Goal: Communication & Community: Answer question/provide support

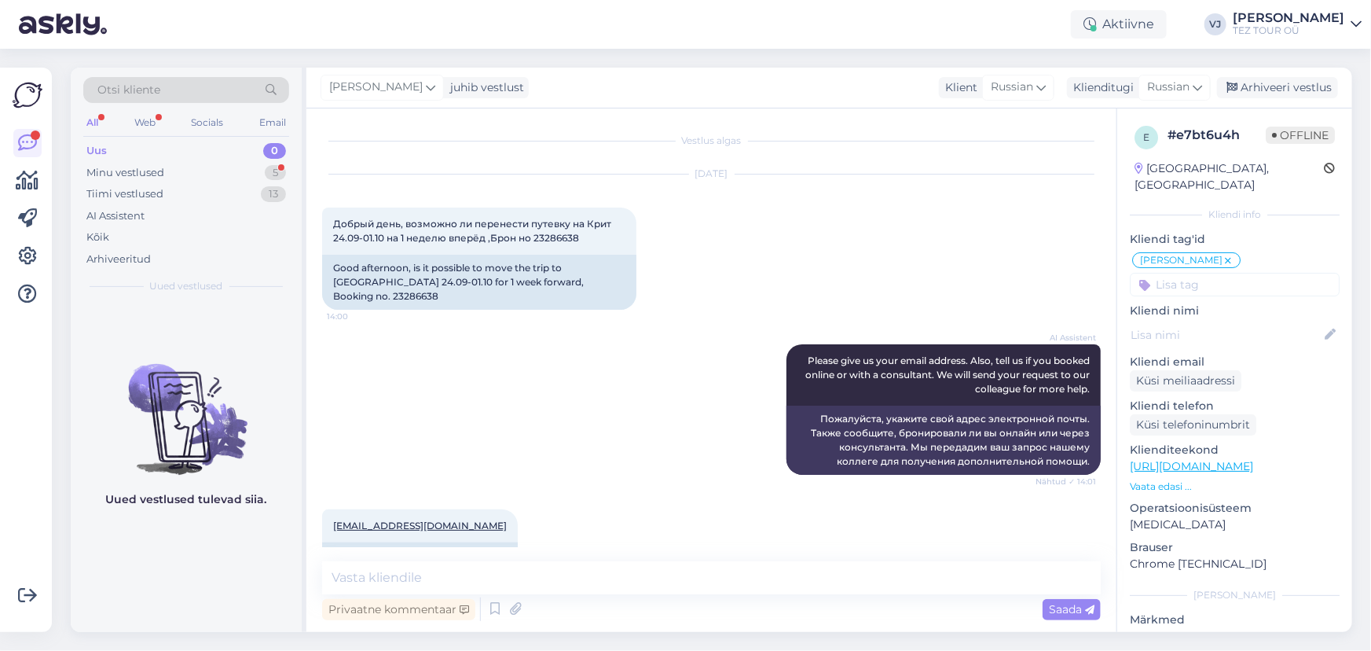
scroll to position [337, 0]
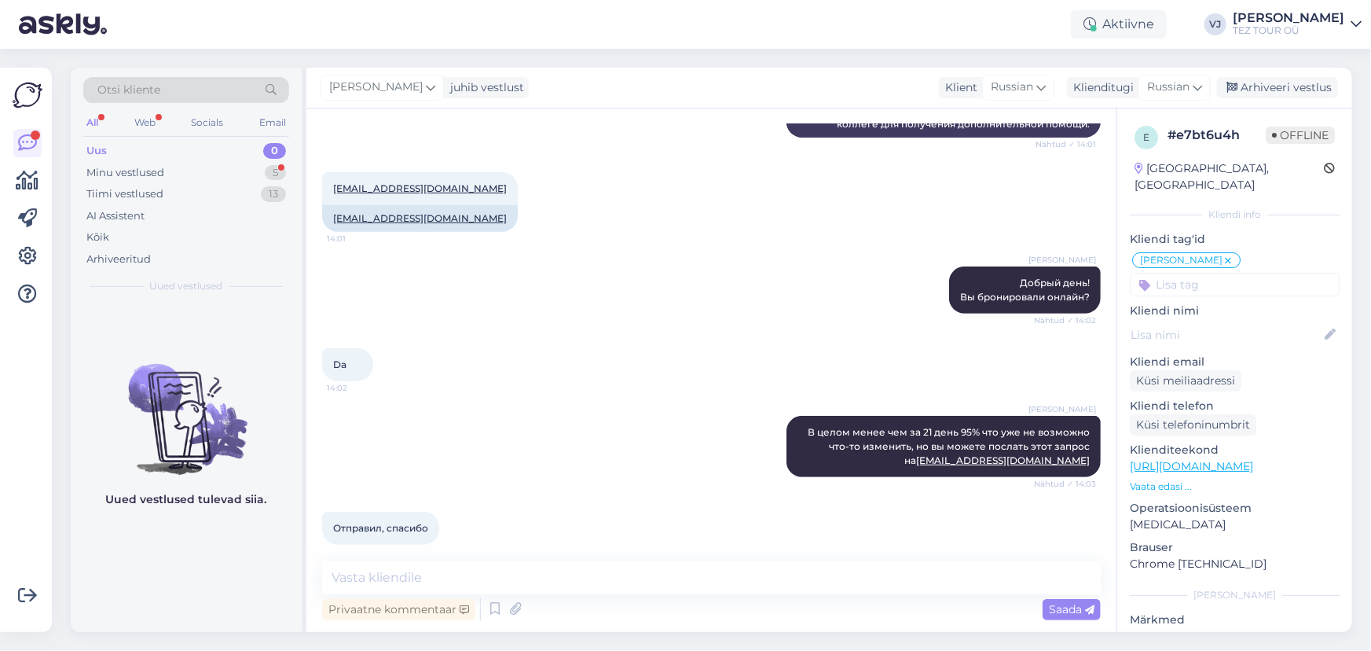
click at [590, 398] on div "[PERSON_NAME] В целом менее чем за 21 день 95% что уже не возможно что-то измен…" at bounding box center [711, 446] width 779 height 96
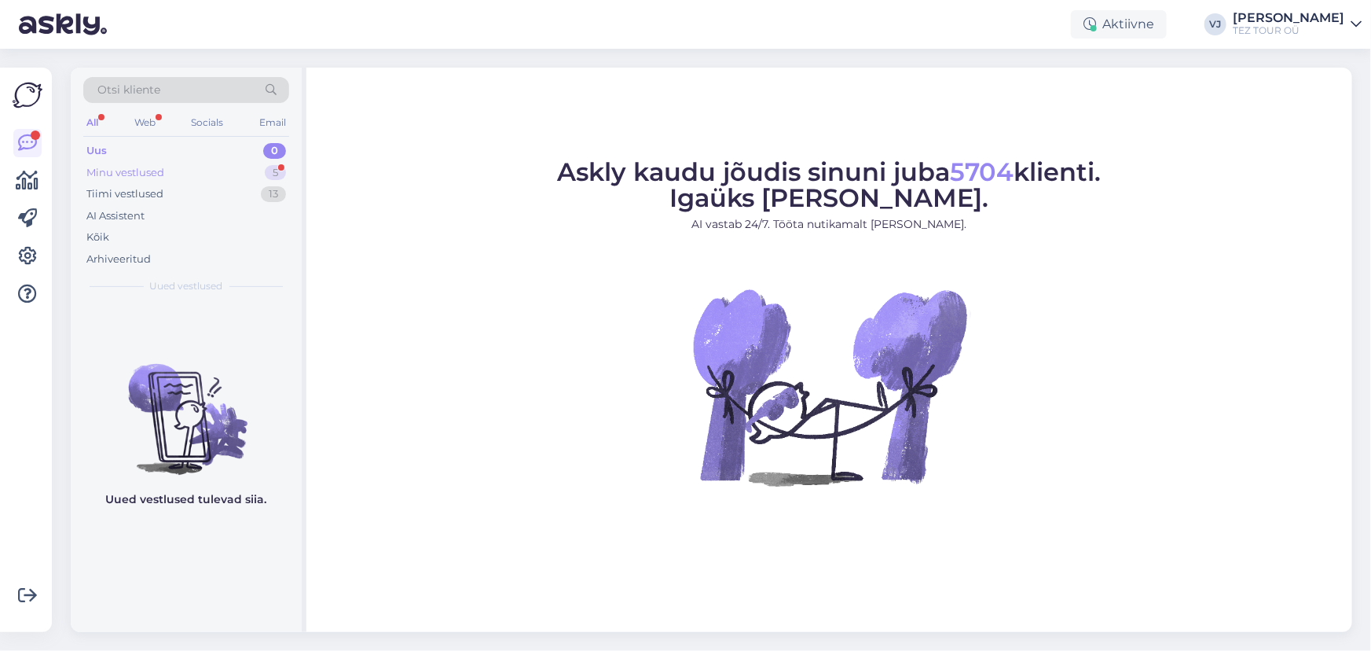
click at [165, 164] on div "Minu vestlused 5" at bounding box center [186, 173] width 206 height 22
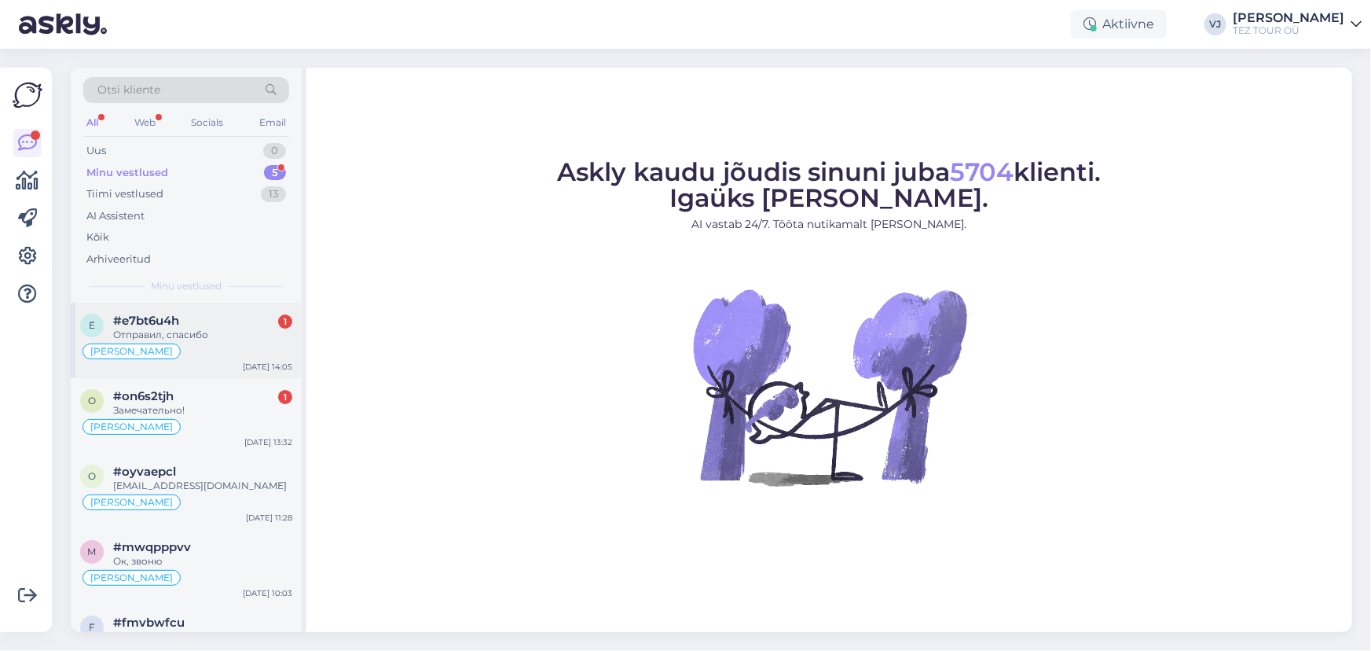
click at [210, 339] on div "Отправил, спасибо" at bounding box center [202, 335] width 179 height 14
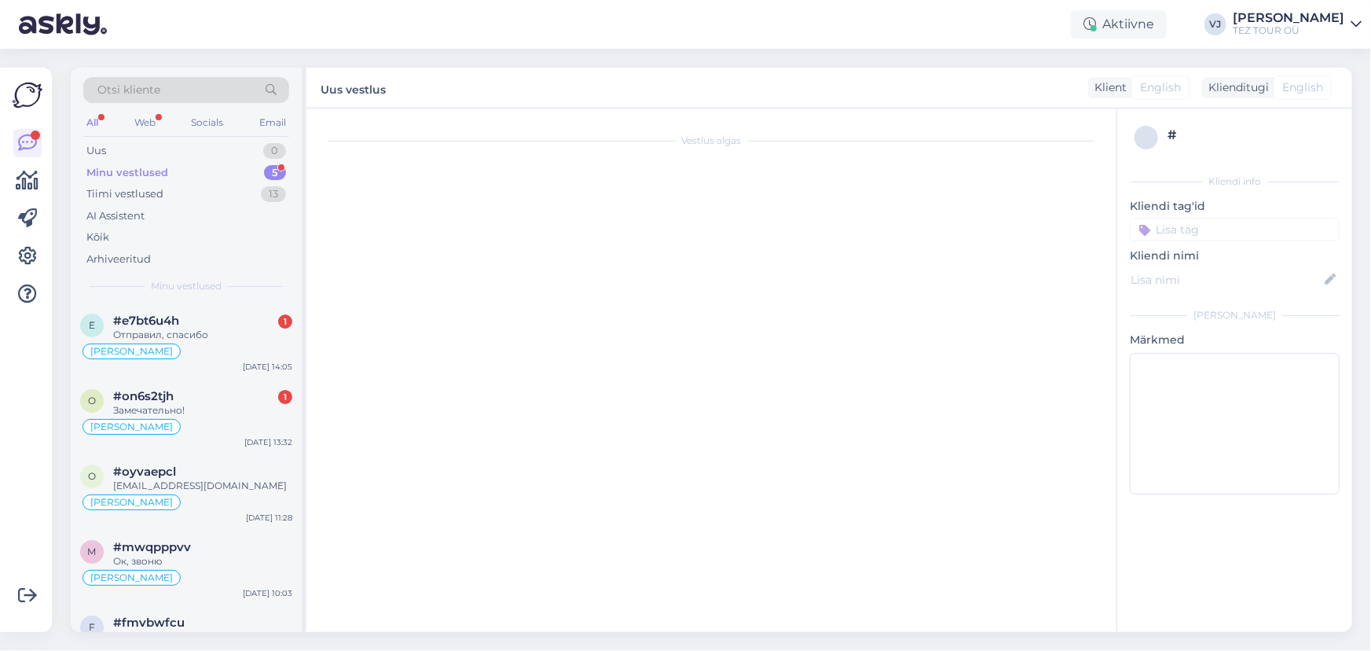
scroll to position [337, 0]
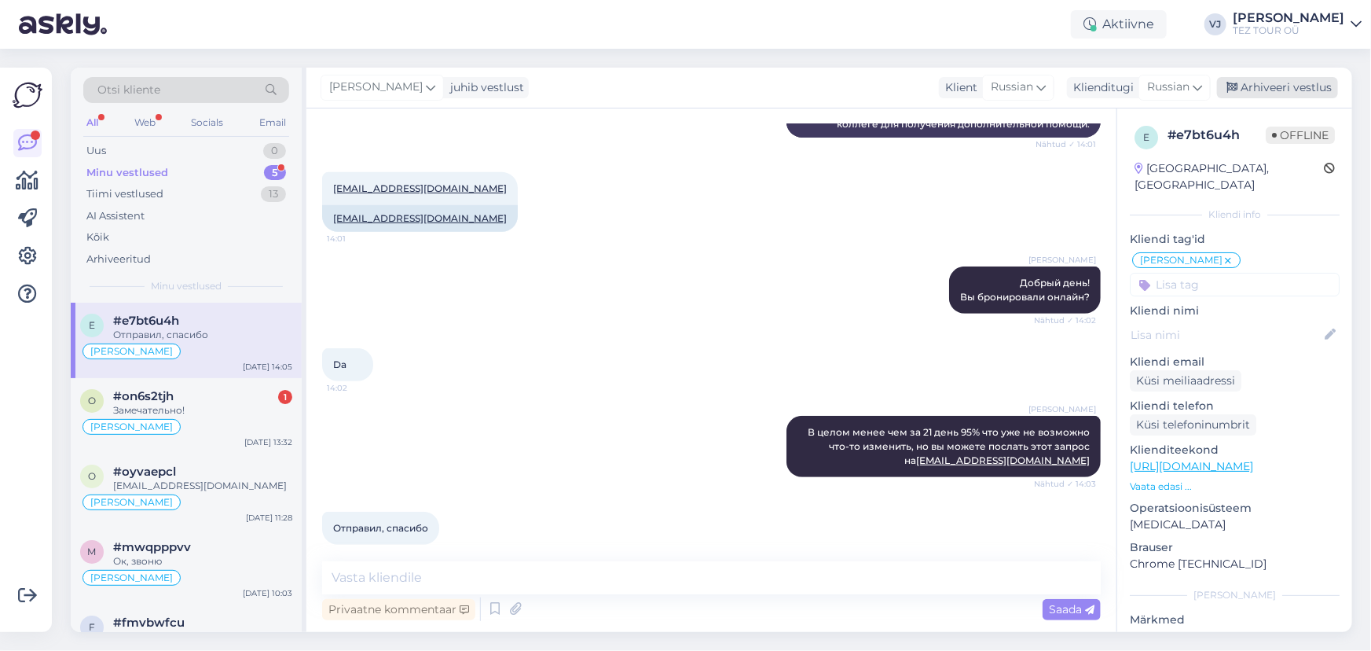
click at [1320, 90] on div "Arhiveeri vestlus" at bounding box center [1277, 87] width 121 height 21
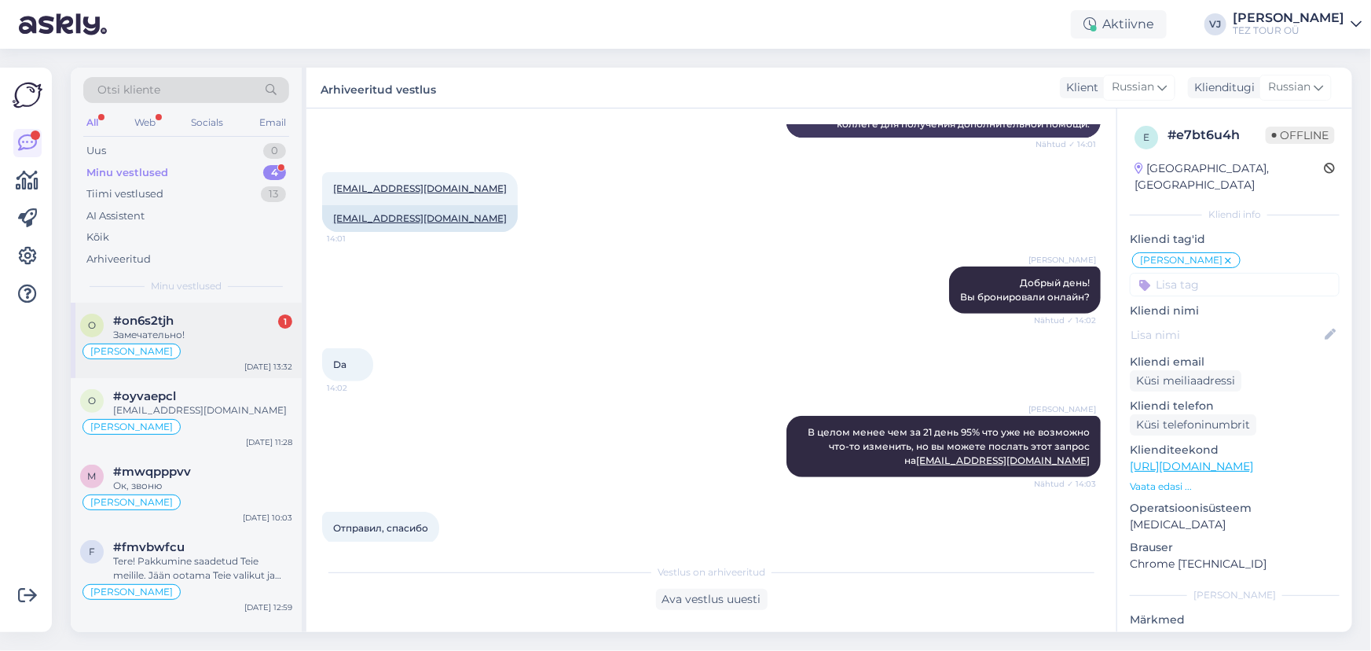
click at [204, 333] on div "Замечательно!" at bounding box center [202, 335] width 179 height 14
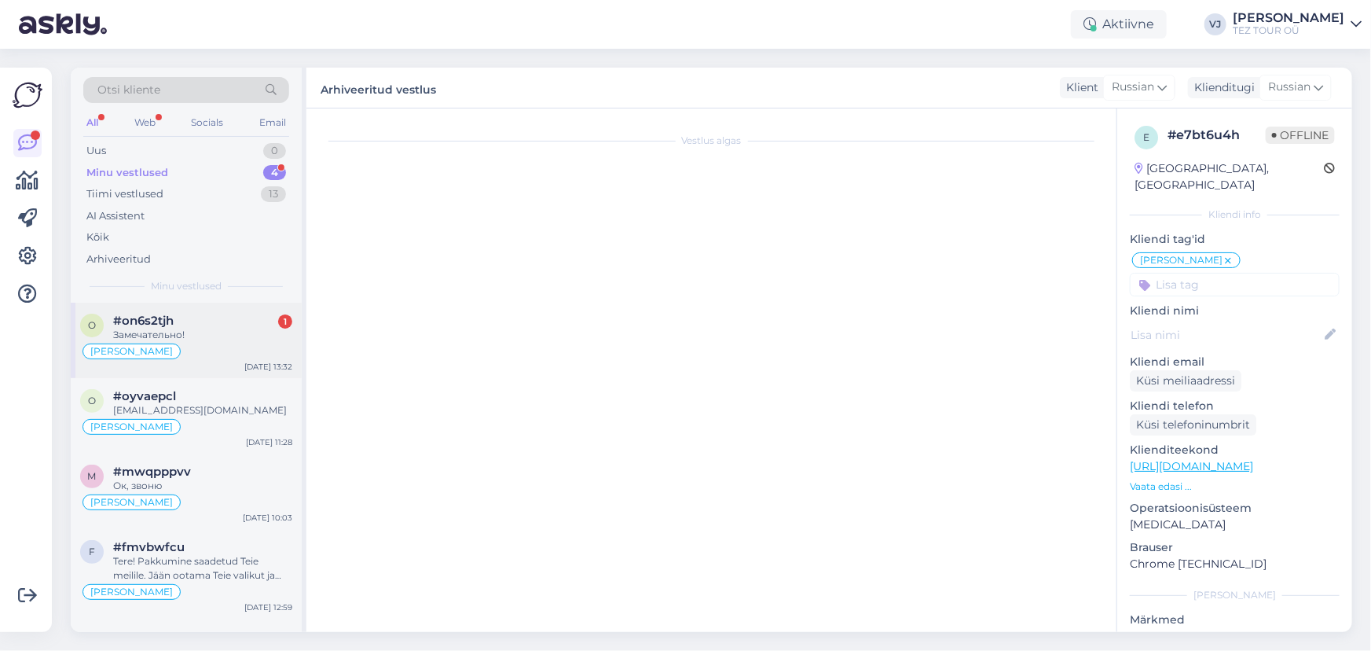
scroll to position [2287, 0]
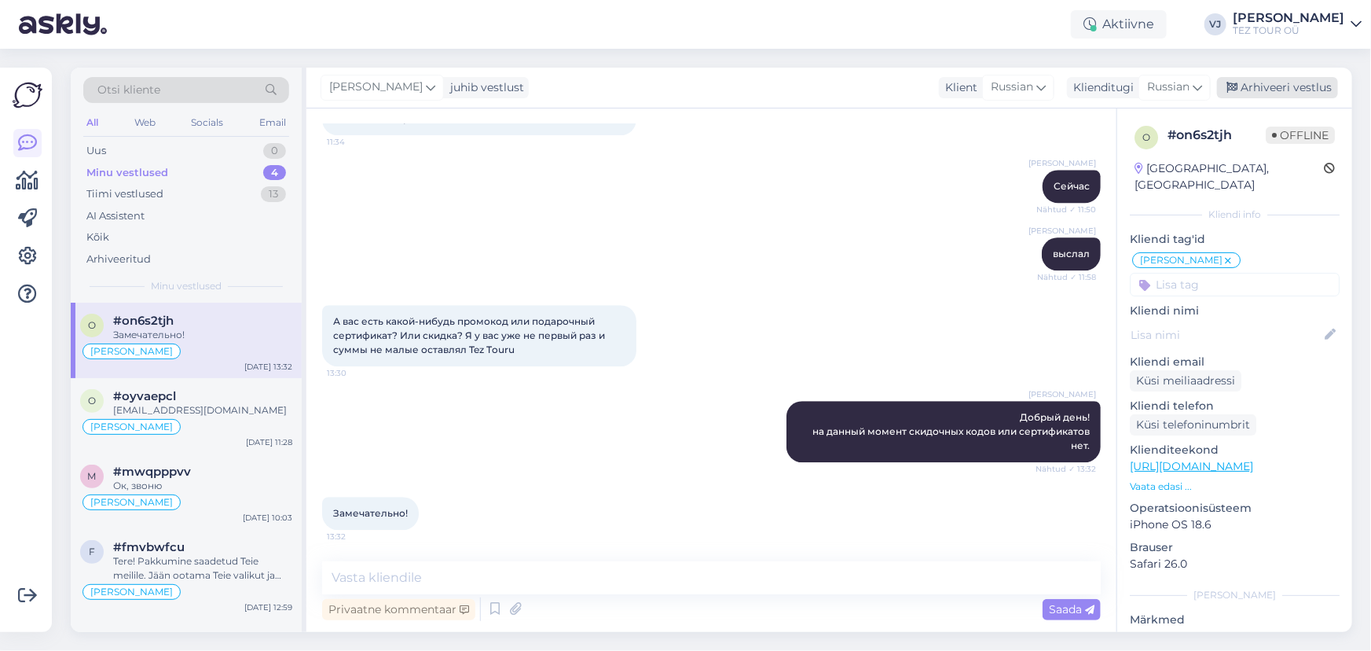
click at [1279, 83] on div "Arhiveeri vestlus" at bounding box center [1277, 87] width 121 height 21
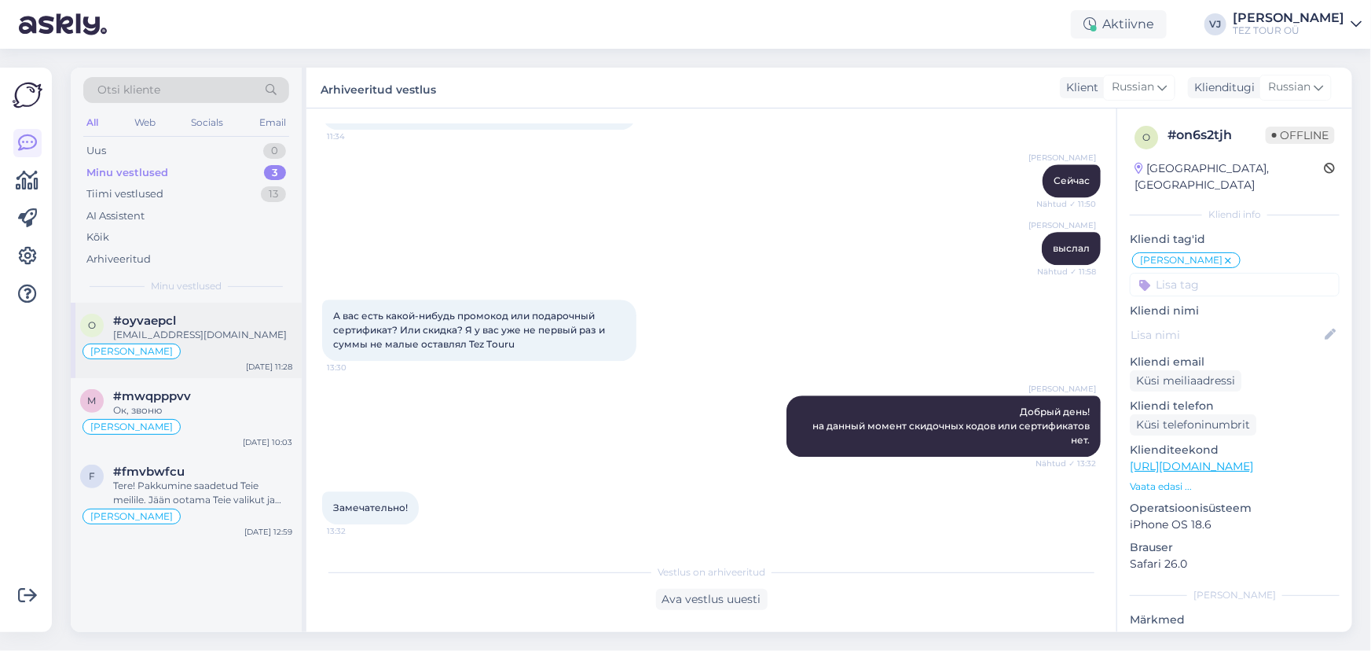
click at [235, 340] on div "[EMAIL_ADDRESS][DOMAIN_NAME]" at bounding box center [202, 335] width 179 height 14
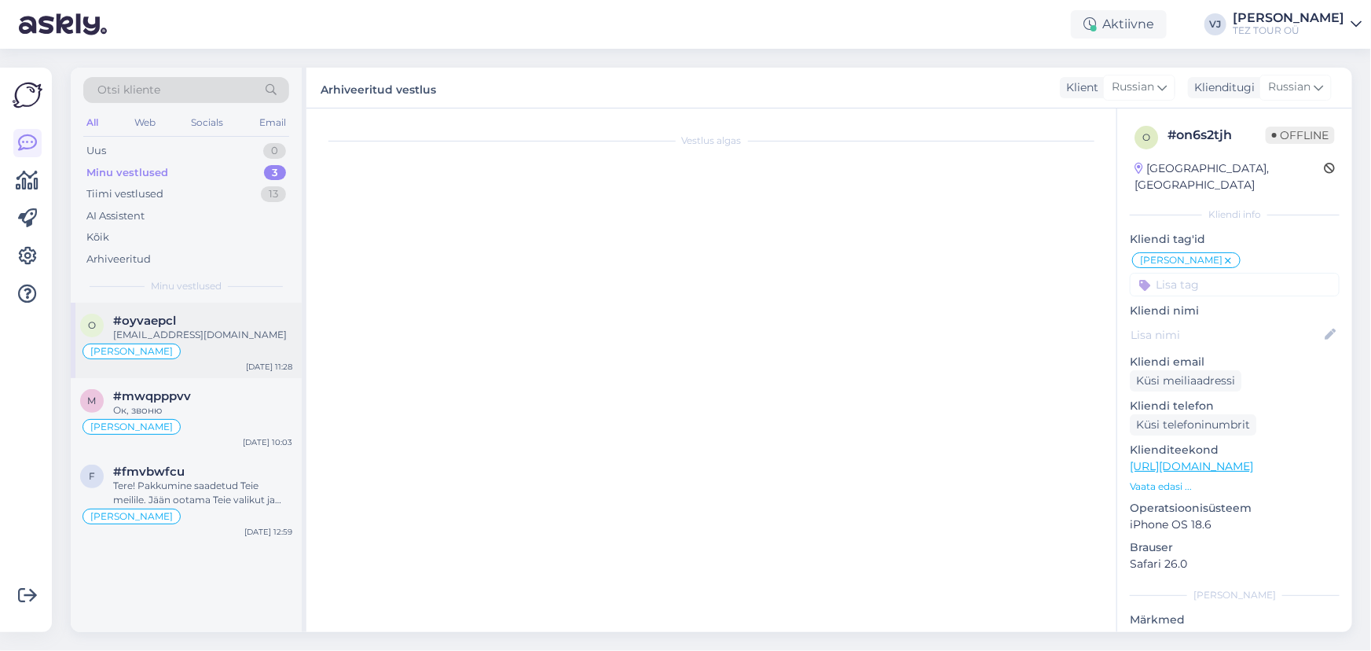
scroll to position [251, 0]
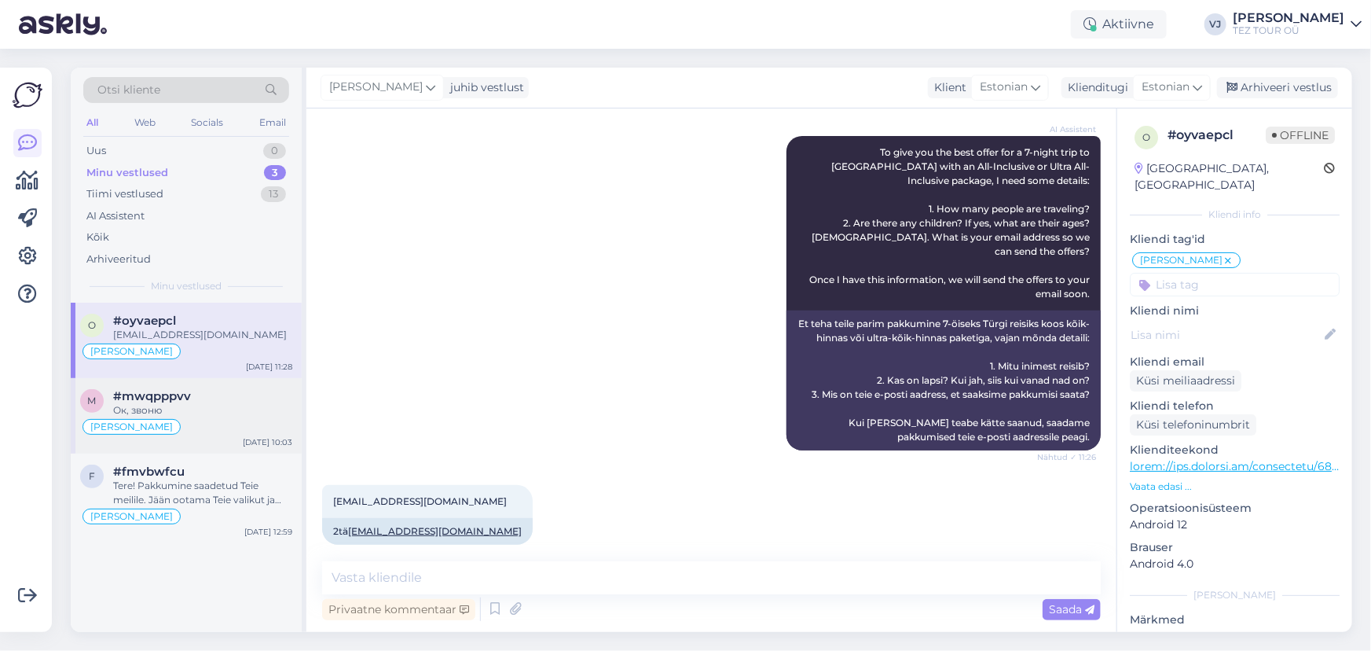
click at [240, 423] on div "[PERSON_NAME]" at bounding box center [186, 426] width 212 height 19
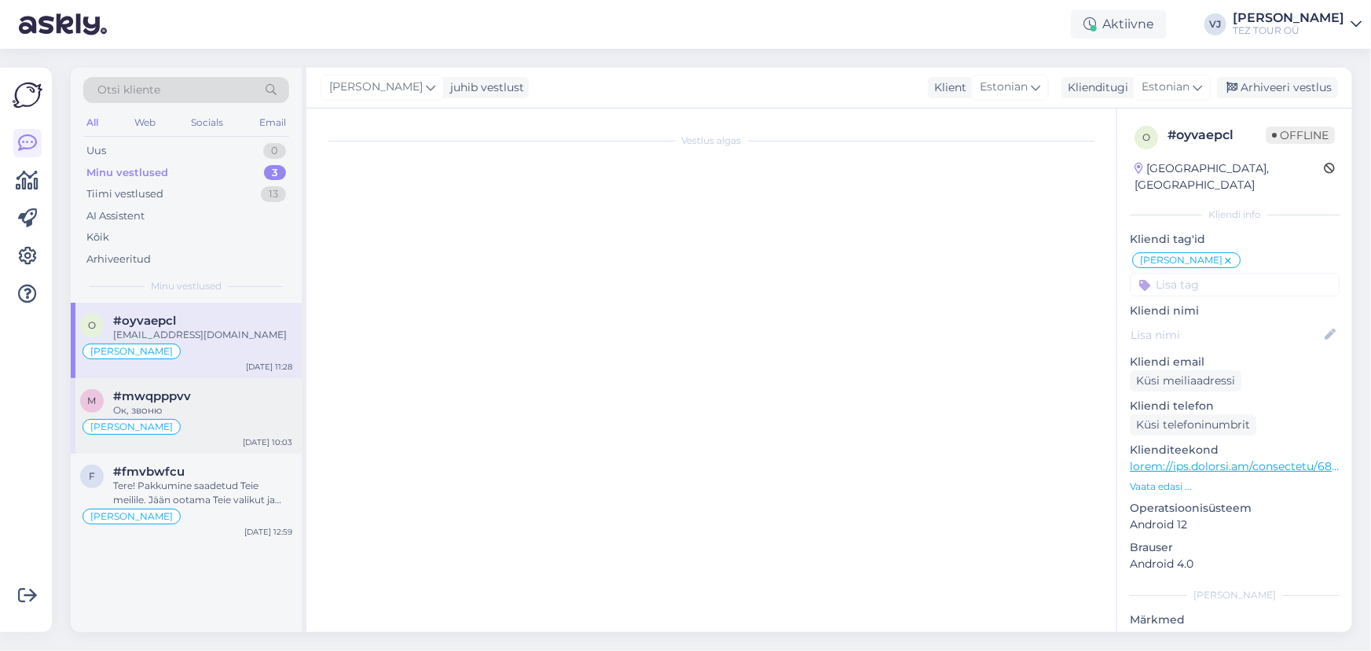
scroll to position [1153, 0]
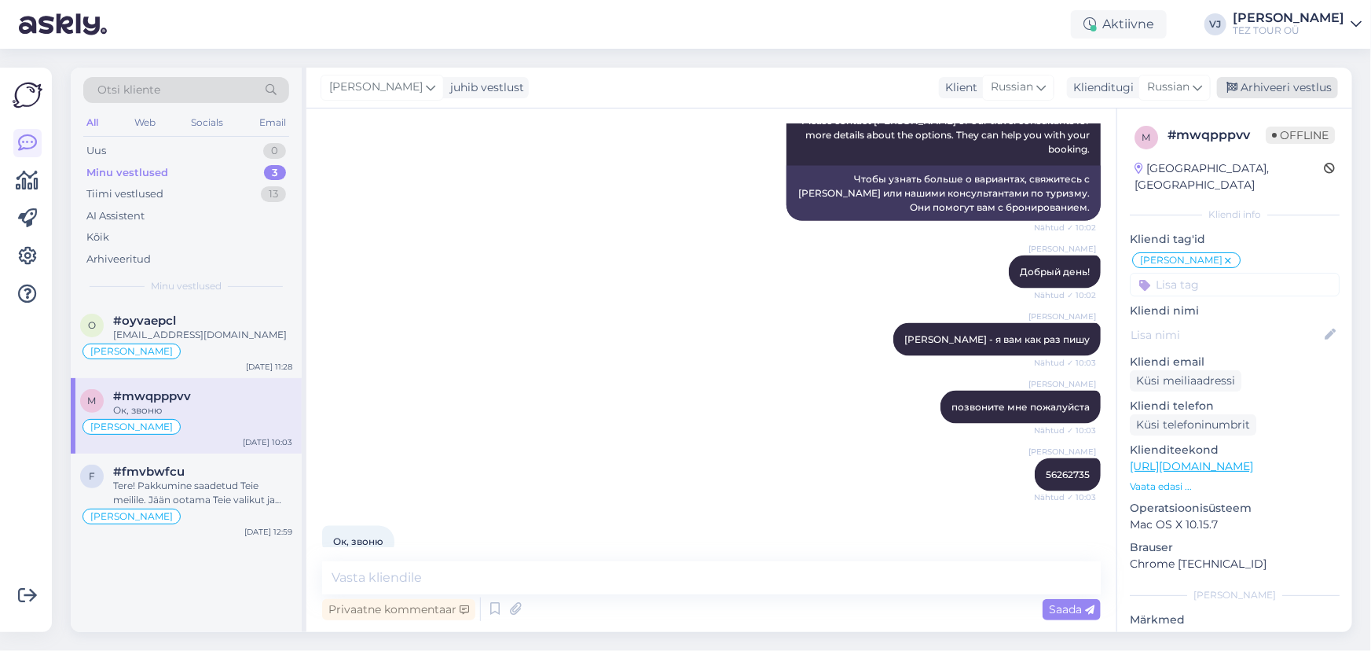
click at [1305, 94] on div "Arhiveeri vestlus" at bounding box center [1277, 87] width 121 height 21
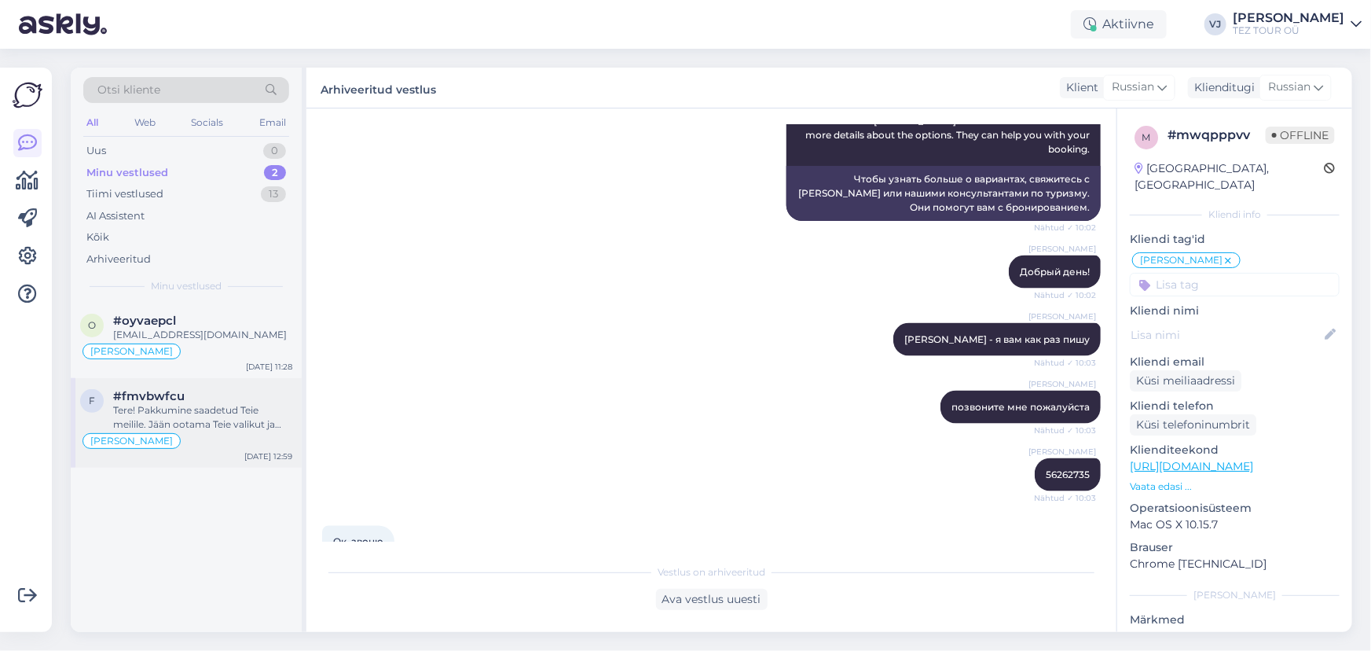
click at [228, 409] on div "Tere! Pakkumine saadetud Teie meilile. Jään ootama Teie valikut ja broneerimiss…" at bounding box center [202, 417] width 179 height 28
